Goal: Check status: Check status

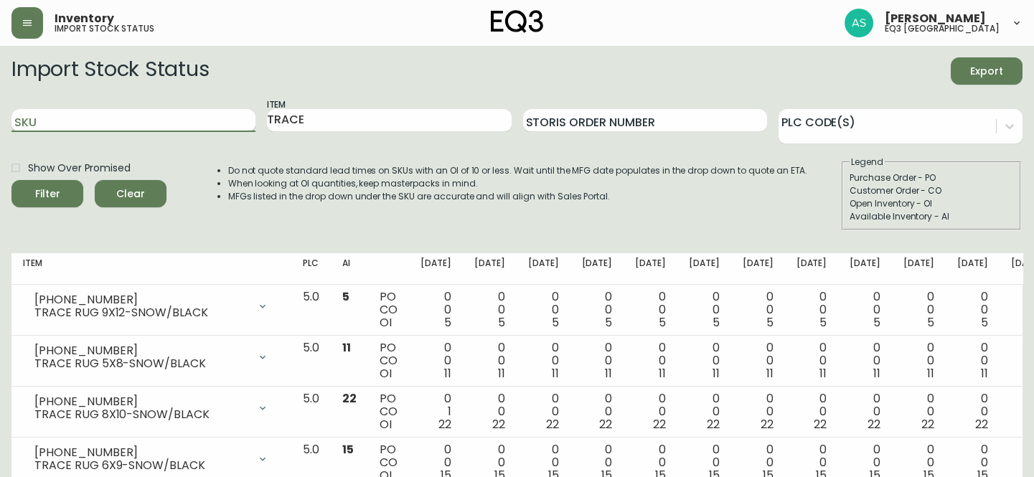
click at [57, 119] on input "SKU" at bounding box center [133, 120] width 244 height 23
type input "[PHONE_NUMBER]"
click at [11, 180] on button "Filter" at bounding box center [47, 193] width 72 height 27
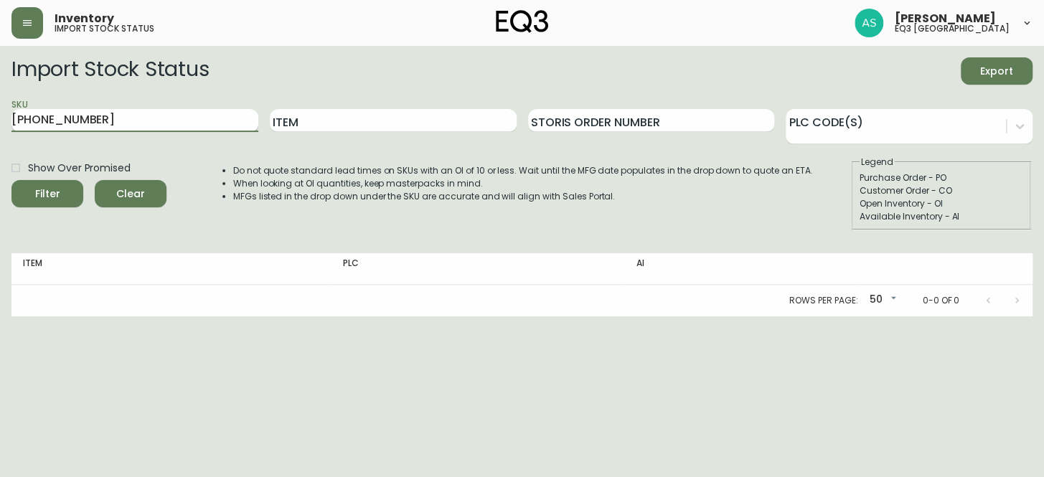
click at [11, 180] on button "Filter" at bounding box center [47, 193] width 72 height 27
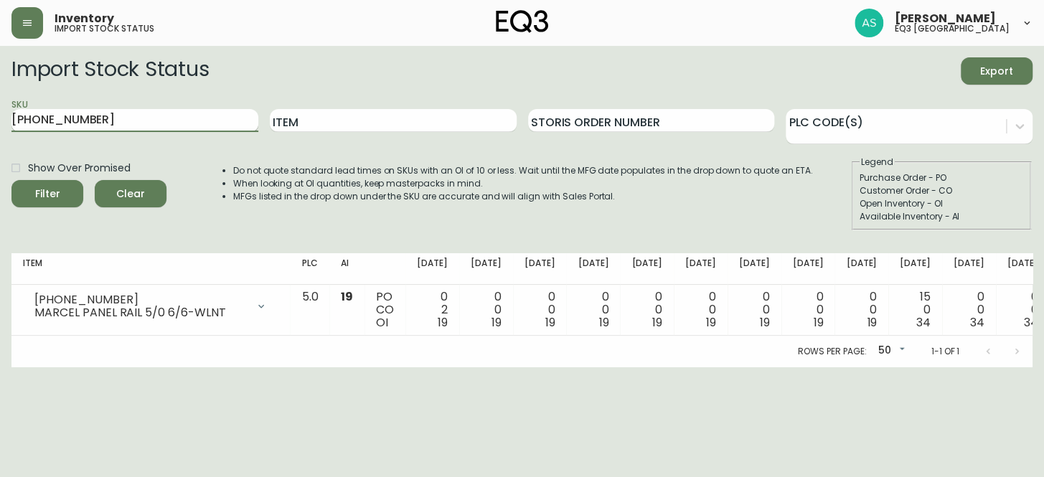
drag, startPoint x: 115, startPoint y: 122, endPoint x: 51, endPoint y: 120, distance: 63.9
click at [51, 120] on input "[PHONE_NUMBER]" at bounding box center [134, 120] width 247 height 23
click at [11, 180] on button "Filter" at bounding box center [47, 193] width 72 height 27
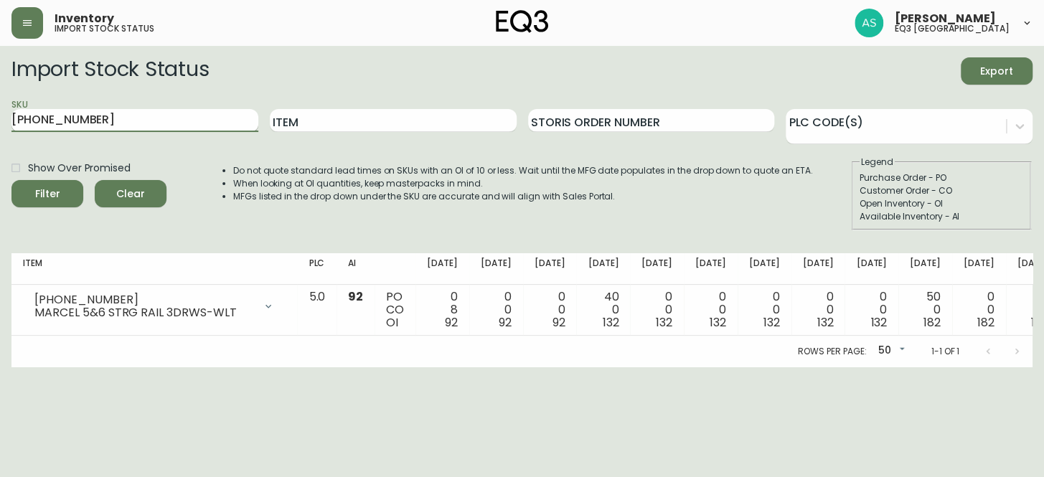
drag, startPoint x: 80, startPoint y: 121, endPoint x: 53, endPoint y: 123, distance: 27.3
click at [53, 123] on input "[PHONE_NUMBER]" at bounding box center [134, 120] width 247 height 23
click at [11, 180] on button "Filter" at bounding box center [47, 193] width 72 height 27
drag, startPoint x: 91, startPoint y: 117, endPoint x: 0, endPoint y: 118, distance: 91.1
click at [0, 118] on main "Import Stock Status Export SKU [PHONE_NUMBER] Item Storis Order Number PLC Code…" at bounding box center [522, 206] width 1044 height 321
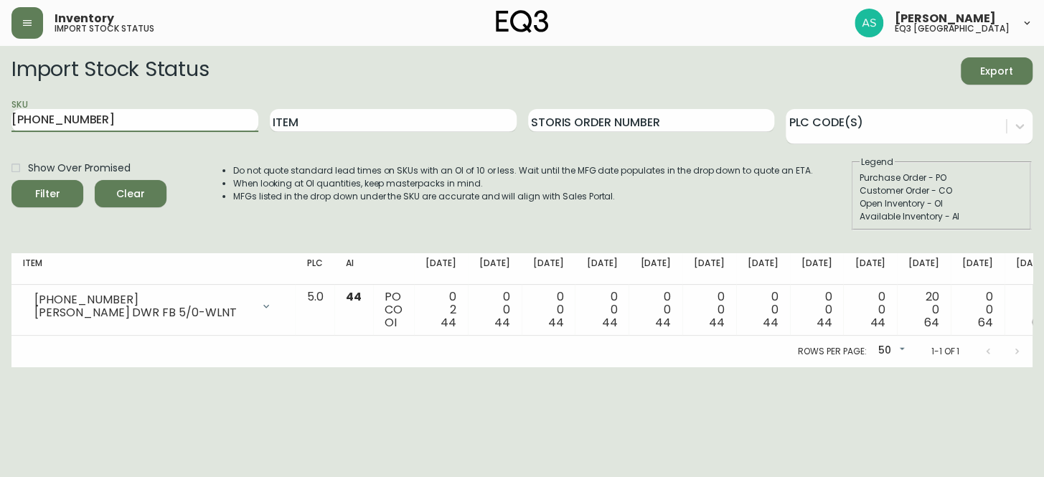
type input "[PHONE_NUMBER]"
click at [11, 180] on button "Filter" at bounding box center [47, 193] width 72 height 27
